Goal: Communication & Community: Answer question/provide support

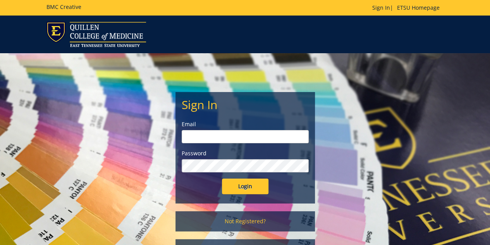
type input "[EMAIL_ADDRESS][DOMAIN_NAME]"
click at [244, 183] on input "Login" at bounding box center [245, 186] width 47 height 16
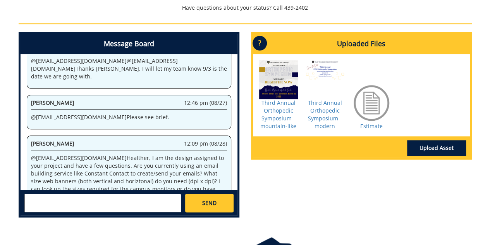
scroll to position [325, 0]
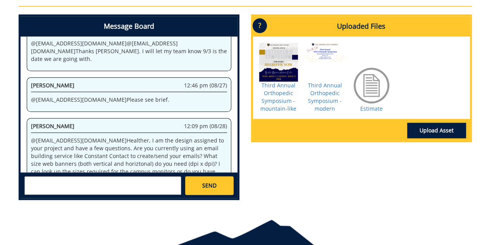
click at [66, 176] on textarea at bounding box center [102, 185] width 157 height 19
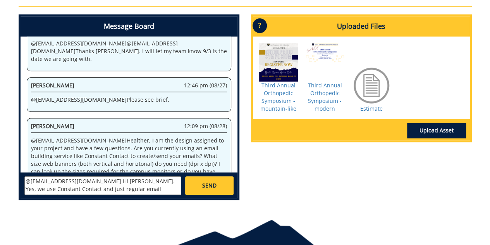
scroll to position [5, 0]
type textarea "@[EMAIL_ADDRESS][DOMAIN_NAME] Hi [PERSON_NAME]. Yes, we use Constant Contact an…"
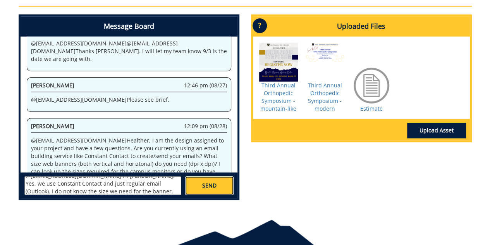
click at [211, 176] on link "SEND" at bounding box center [209, 185] width 48 height 19
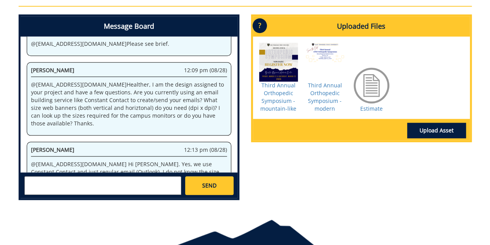
scroll to position [968, 0]
